Goal: Task Accomplishment & Management: Complete application form

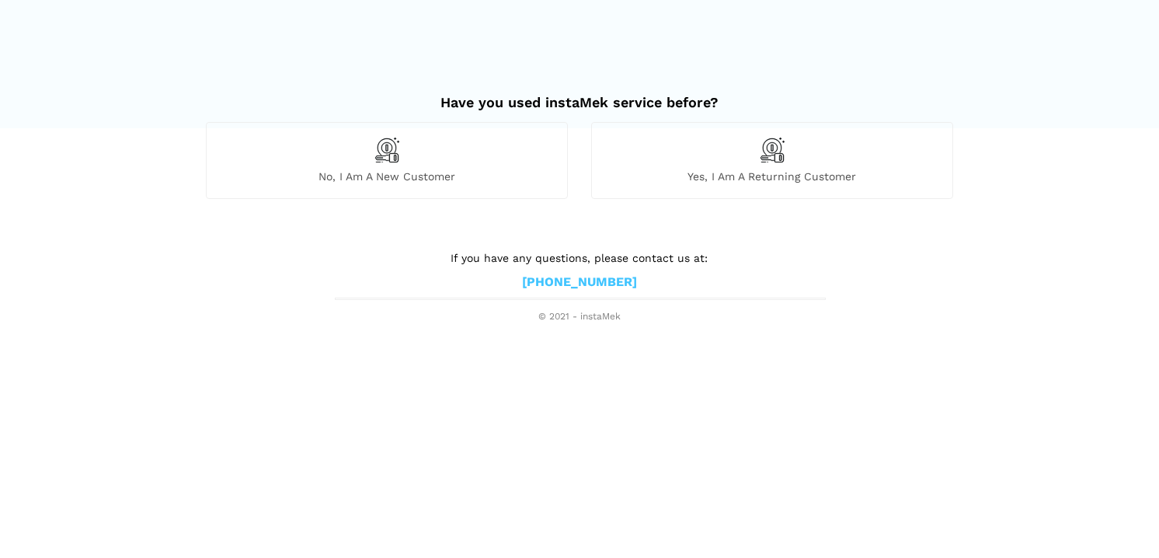
click at [386, 157] on img at bounding box center [387, 150] width 26 height 26
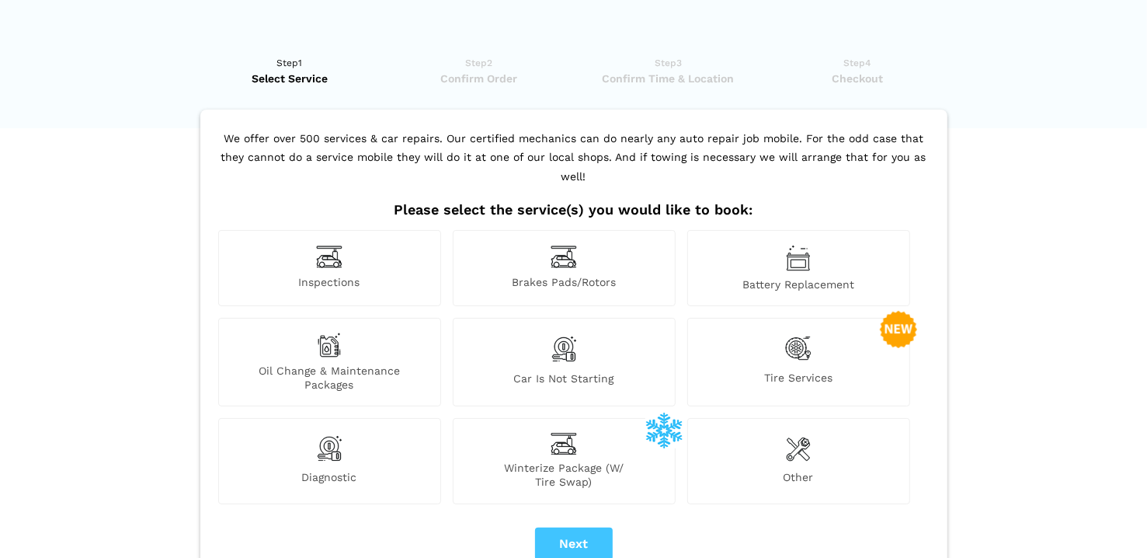
click at [350, 246] on div "Inspections" at bounding box center [329, 268] width 223 height 76
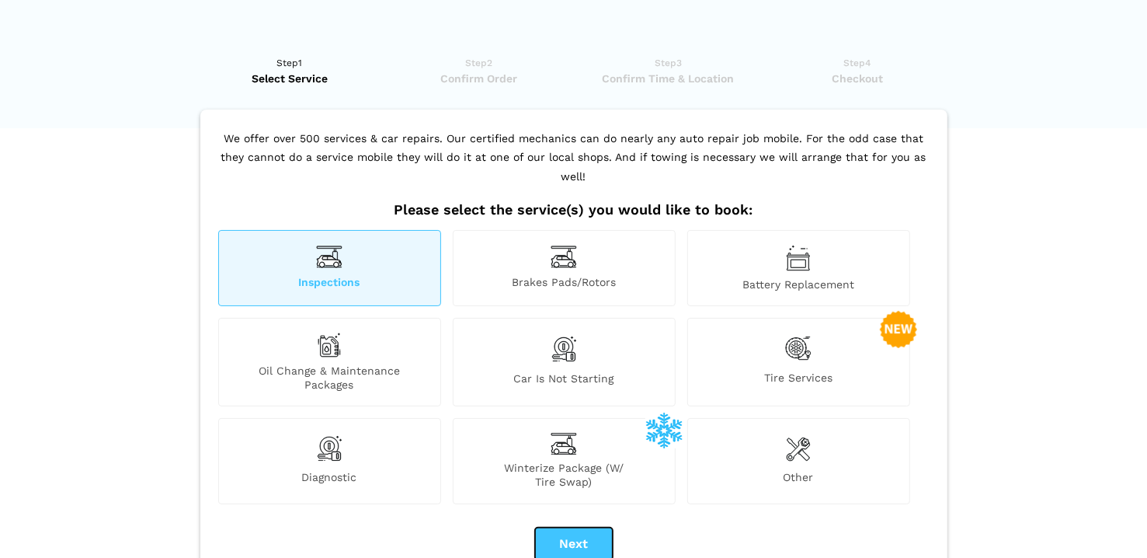
click at [574, 527] on button "Next" at bounding box center [574, 543] width 78 height 33
checkbox input "true"
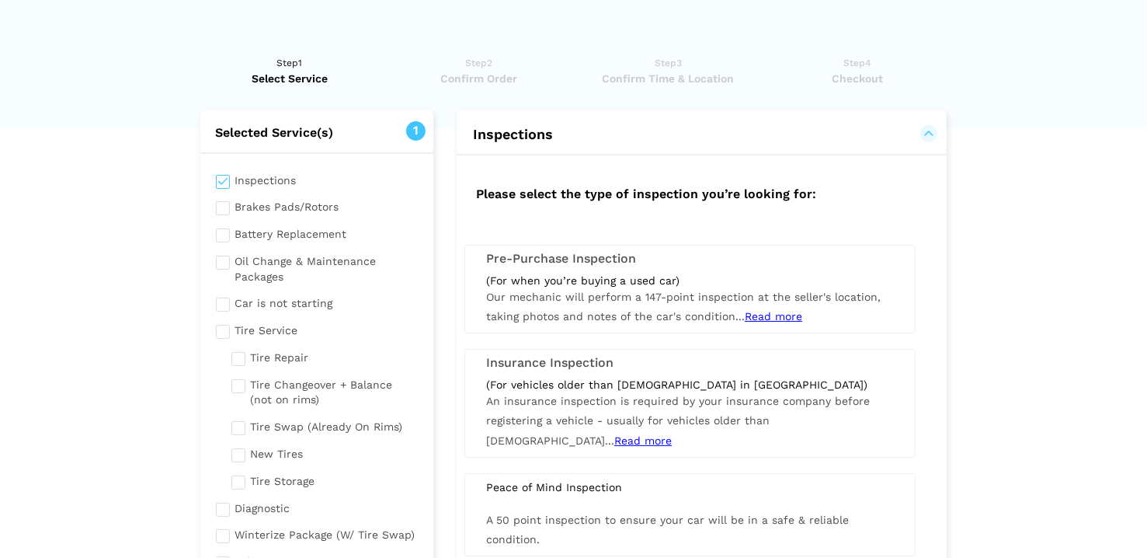
click at [592, 259] on h3 "Pre-Purchase Inspection" at bounding box center [690, 259] width 408 height 14
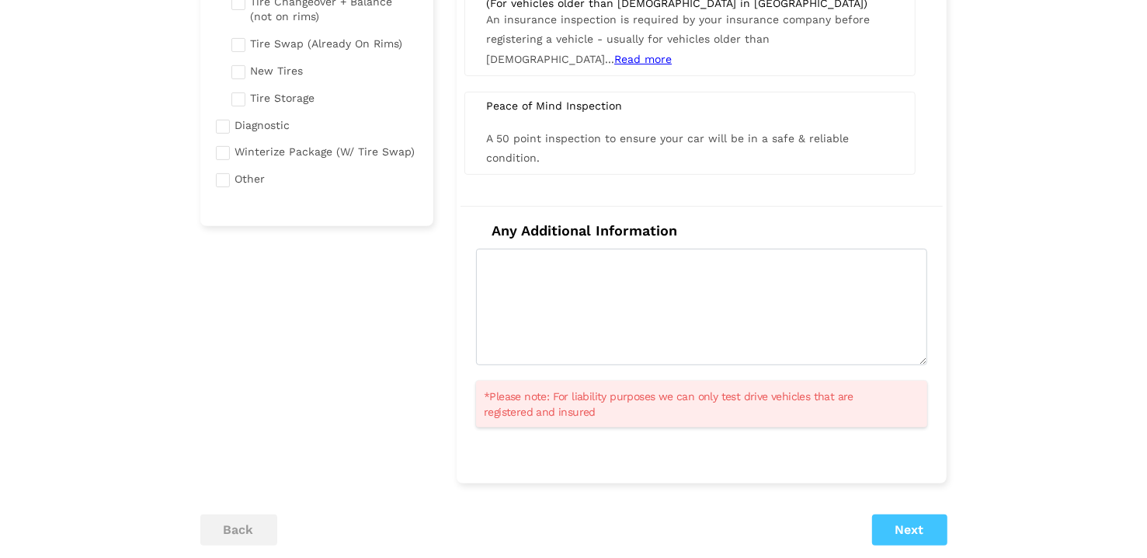
scroll to position [387, 0]
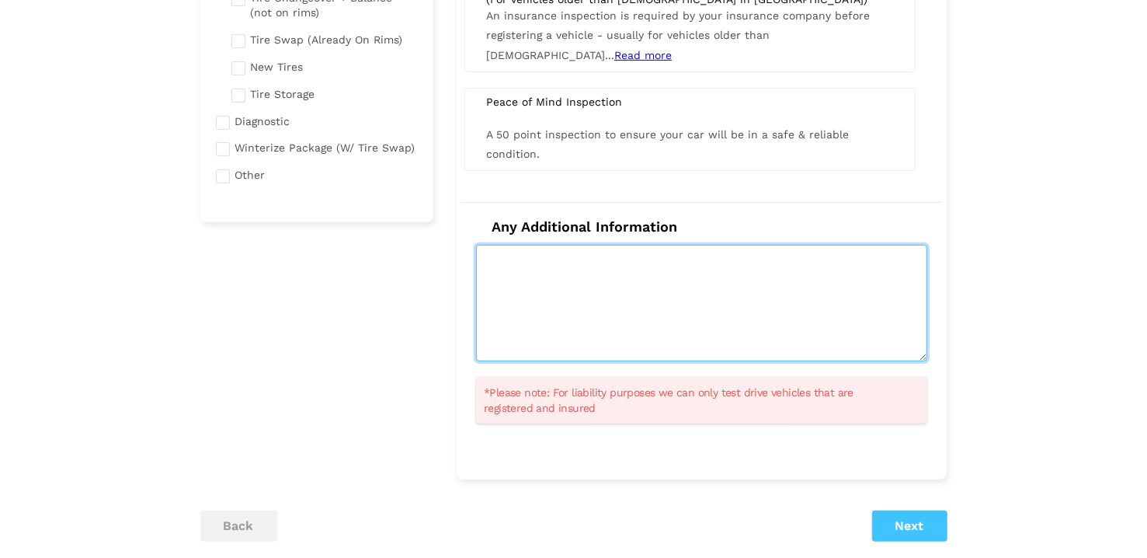
click at [505, 259] on textarea at bounding box center [701, 303] width 451 height 116
type textarea "Would likely be a ford f150 , [DATE] - [DATE] model , 3,5ltr"
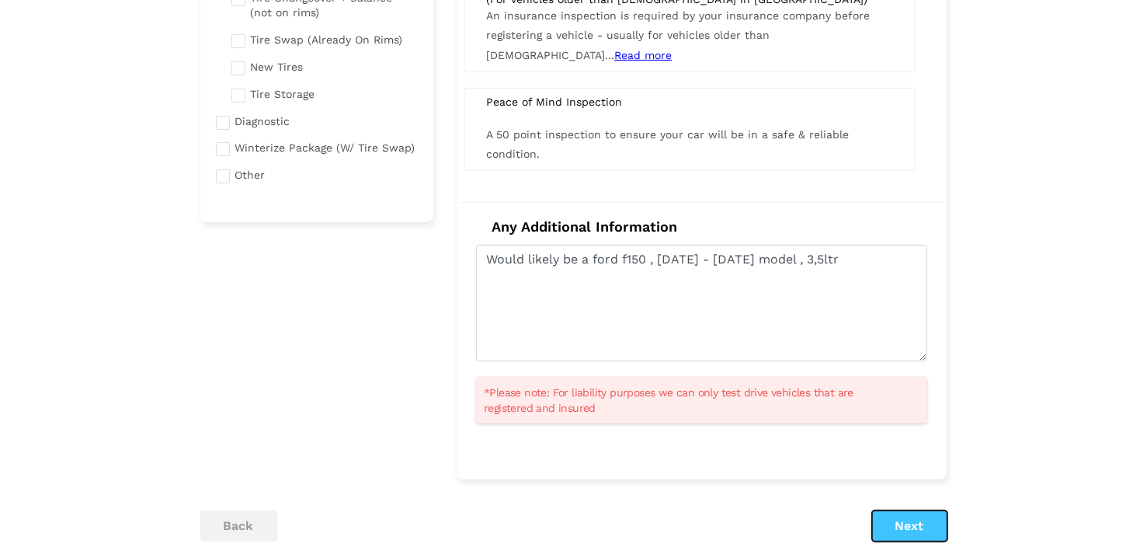
click at [905, 525] on button "Next" at bounding box center [909, 525] width 75 height 31
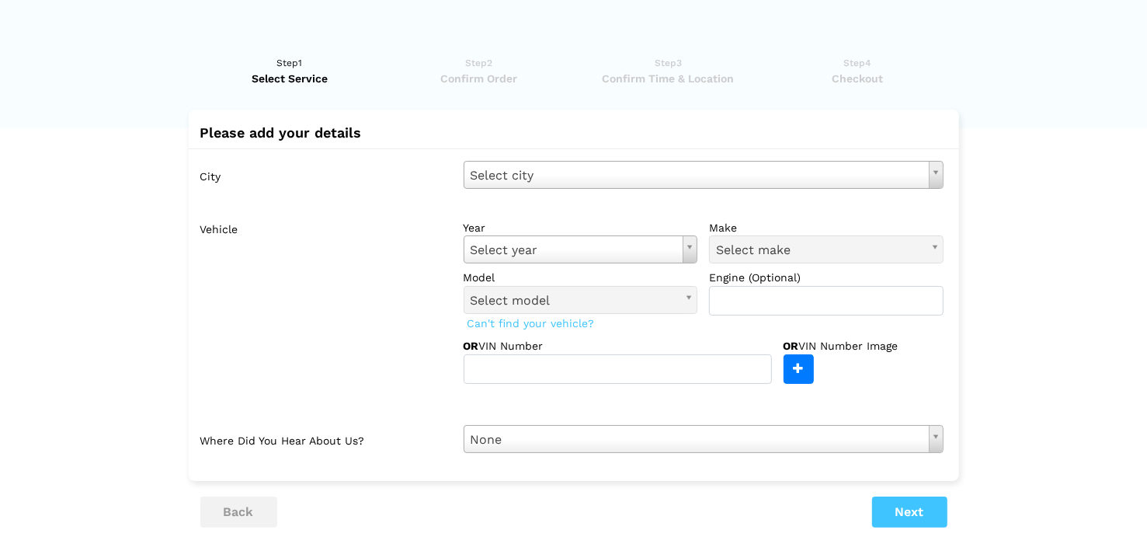
scroll to position [0, 0]
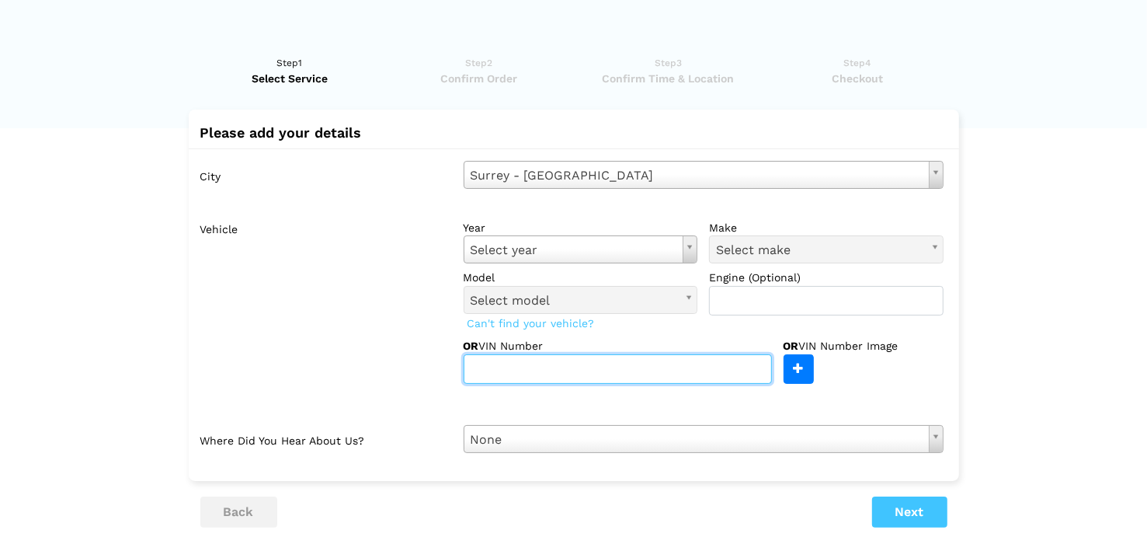
paste input "[US_VEHICLE_IDENTIFICATION_NUMBER]"
type input "[US_VEHICLE_IDENTIFICATION_NUMBER]"
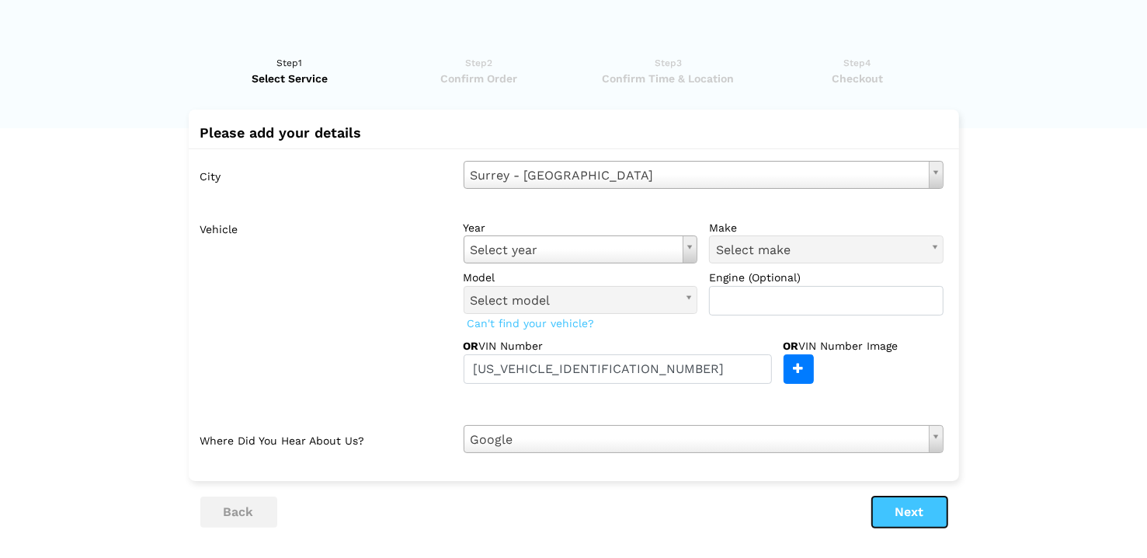
click at [912, 512] on button "Next" at bounding box center [909, 511] width 75 height 31
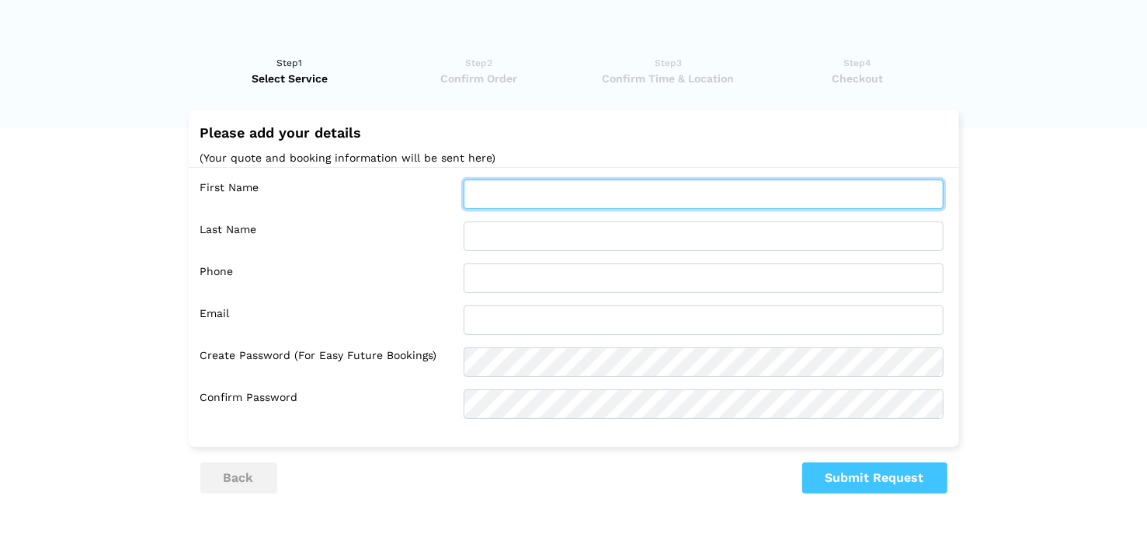
click at [487, 192] on input "text" at bounding box center [704, 194] width 480 height 30
type input "[PERSON_NAME]"
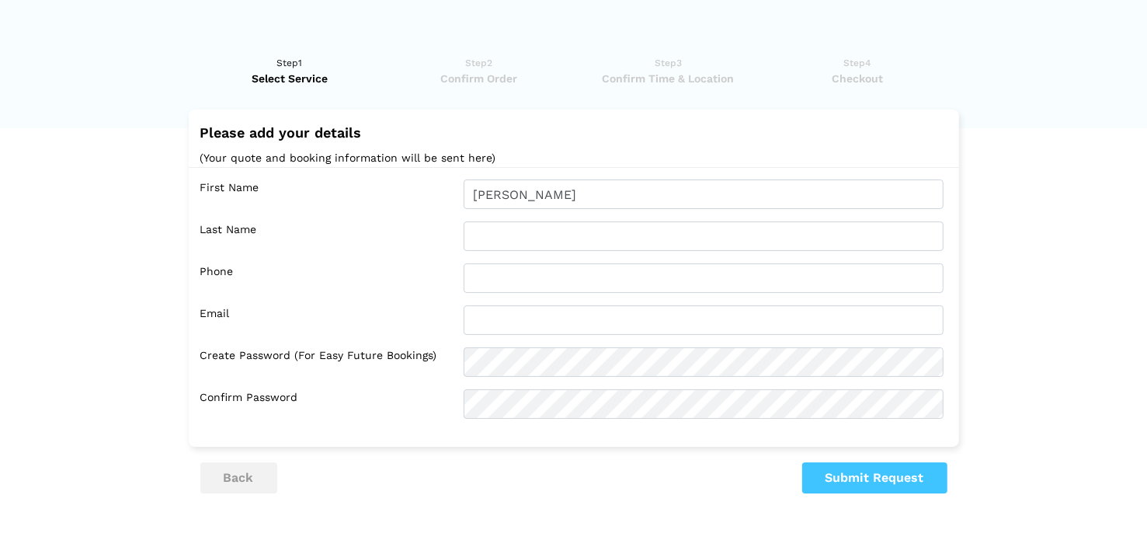
type input "[PERSON_NAME]"
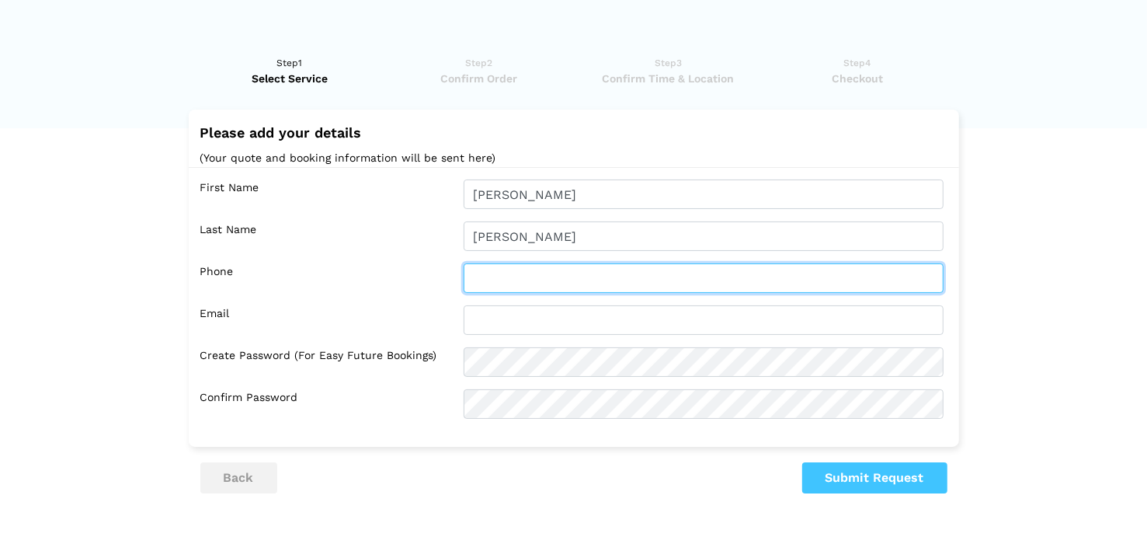
type input "4423943838"
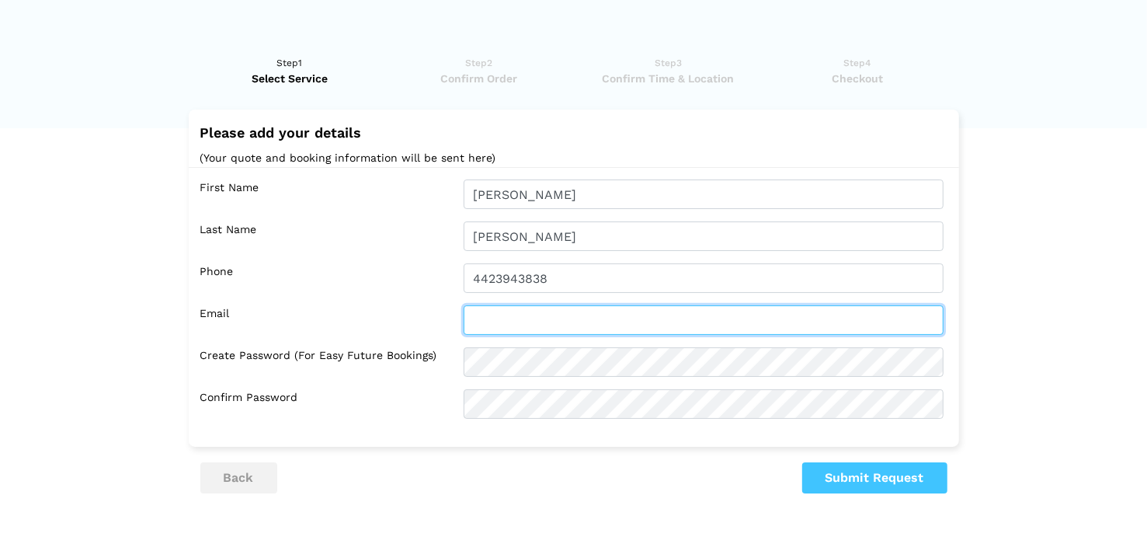
type input "[EMAIL_ADDRESS][DOMAIN_NAME]"
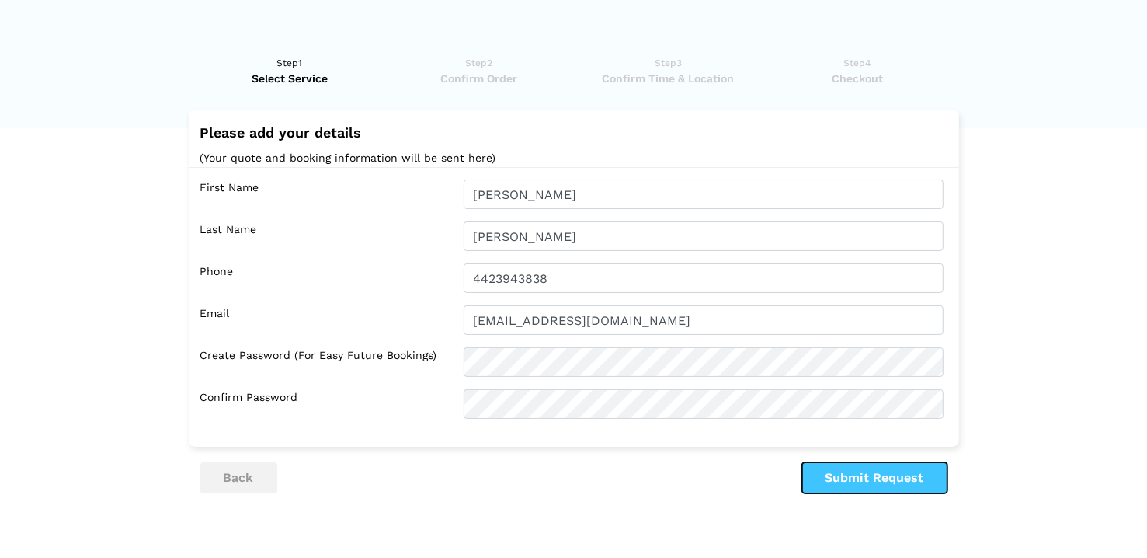
click at [927, 481] on button "Submit Request" at bounding box center [874, 477] width 145 height 31
